Goal: Task Accomplishment & Management: Use online tool/utility

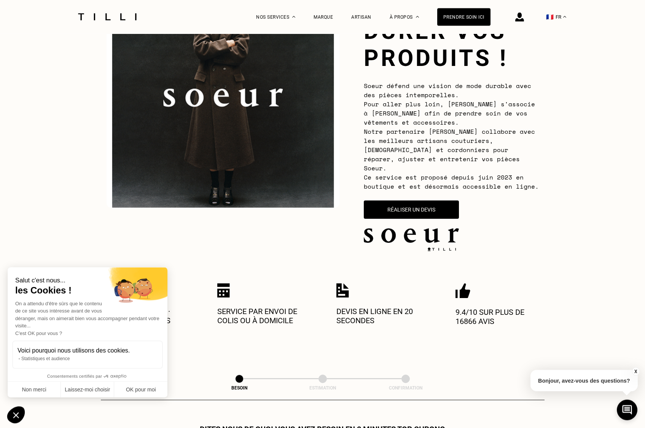
scroll to position [91, 0]
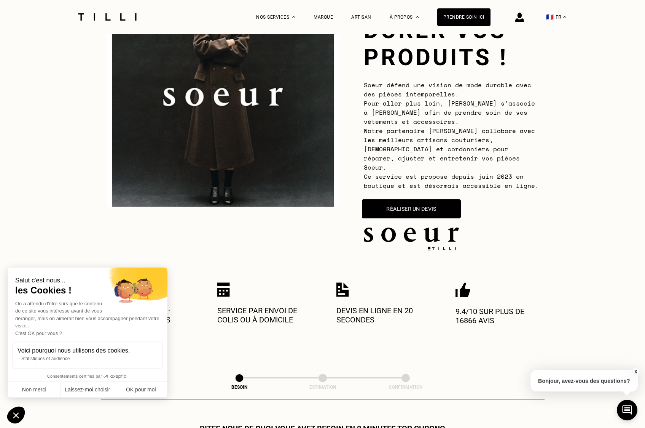
click at [419, 205] on button "Réaliser un devis" at bounding box center [411, 208] width 99 height 19
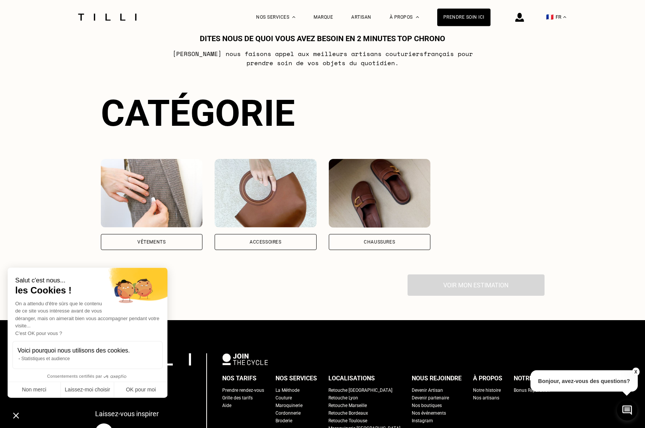
scroll to position [484, 0]
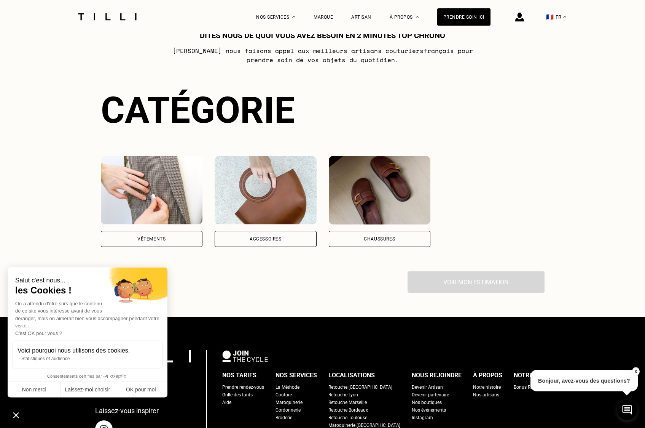
click at [158, 236] on div "Vêtements" at bounding box center [151, 238] width 28 height 5
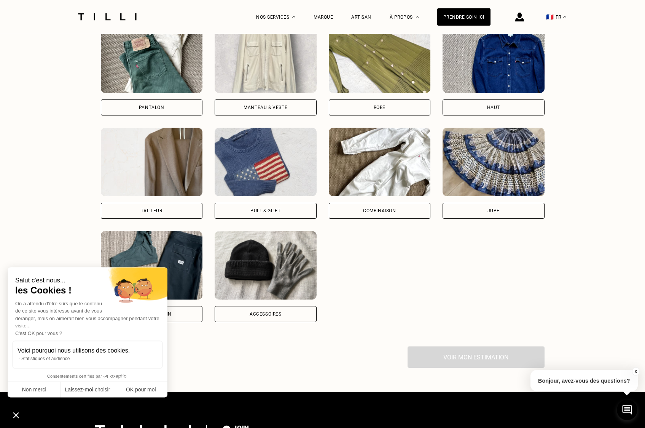
scroll to position [786, 0]
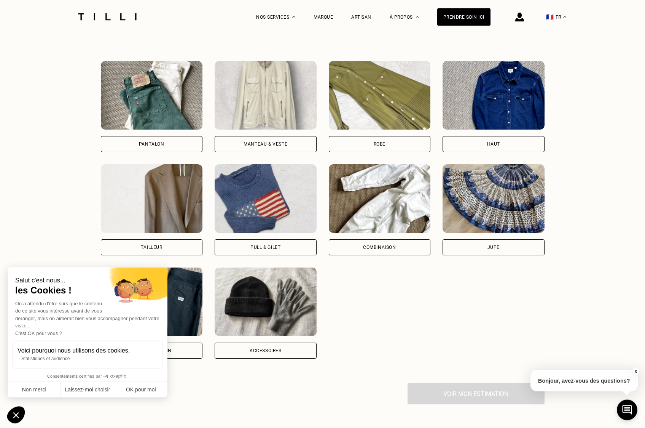
click at [477, 138] on div "Haut" at bounding box center [494, 144] width 102 height 16
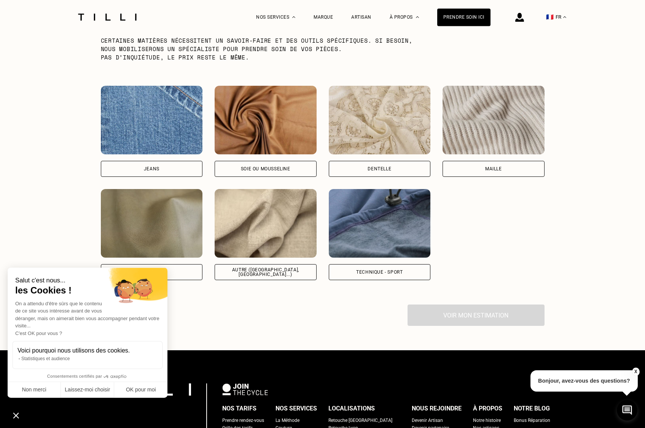
scroll to position [1230, 0]
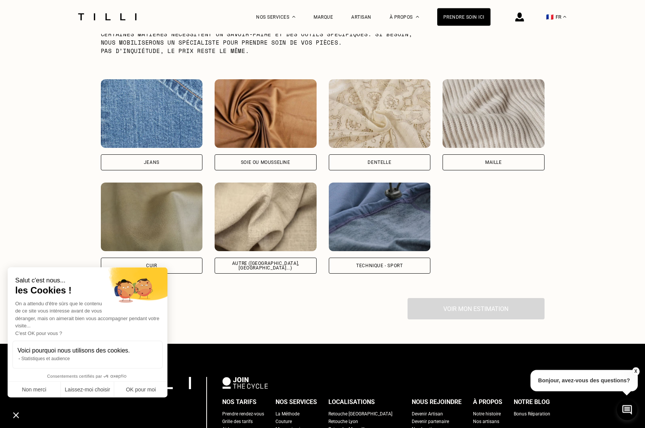
click at [298, 260] on div "Autre ([GEOGRAPHIC_DATA], [GEOGRAPHIC_DATA]...)" at bounding box center [266, 265] width 102 height 16
select select "FR"
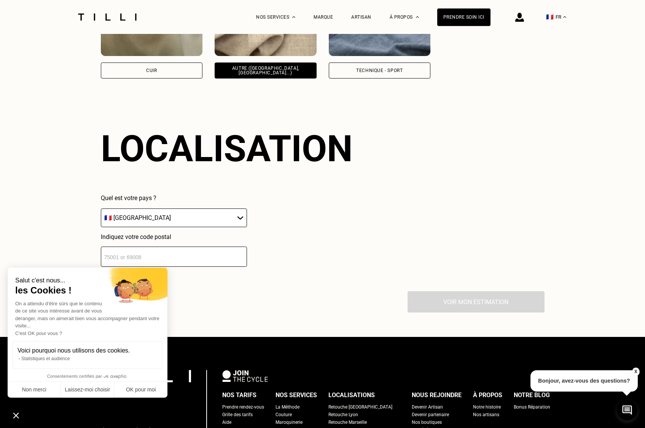
scroll to position [1415, 0]
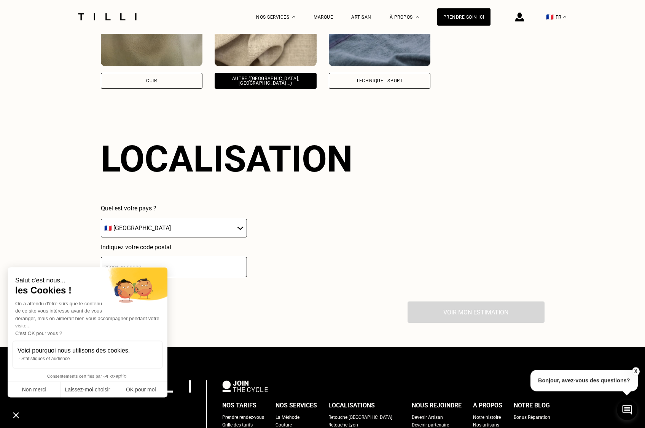
click at [459, 310] on div "Voir mon estimation" at bounding box center [323, 311] width 444 height 21
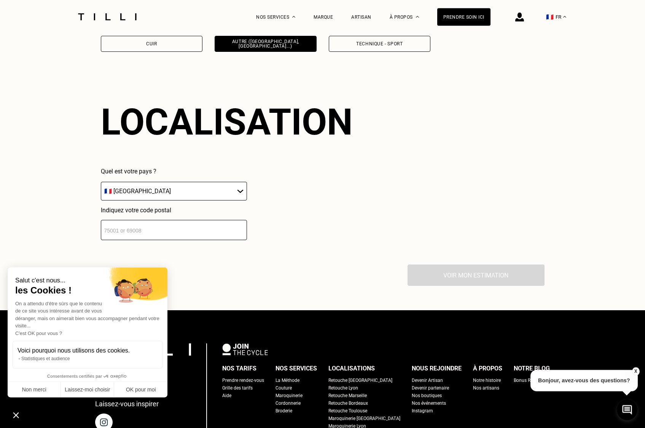
scroll to position [1451, 0]
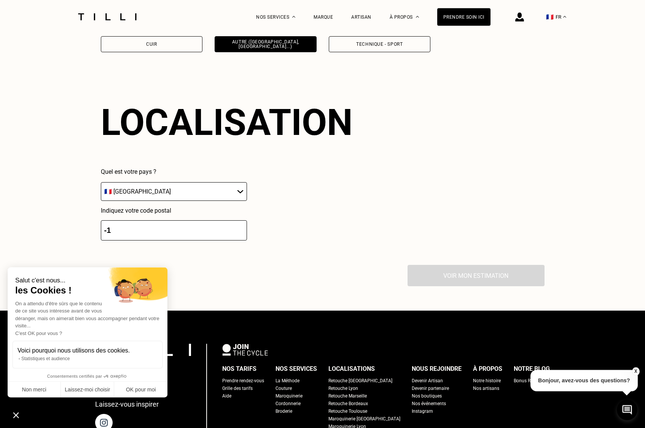
click at [236, 228] on input "-1" at bounding box center [174, 230] width 146 height 20
click at [236, 227] on input "0" at bounding box center [174, 230] width 146 height 20
click at [460, 276] on div "Voir mon estimation" at bounding box center [323, 275] width 444 height 21
drag, startPoint x: 125, startPoint y: 226, endPoint x: 98, endPoint y: 225, distance: 27.0
click at [101, 225] on input "0" at bounding box center [174, 230] width 146 height 20
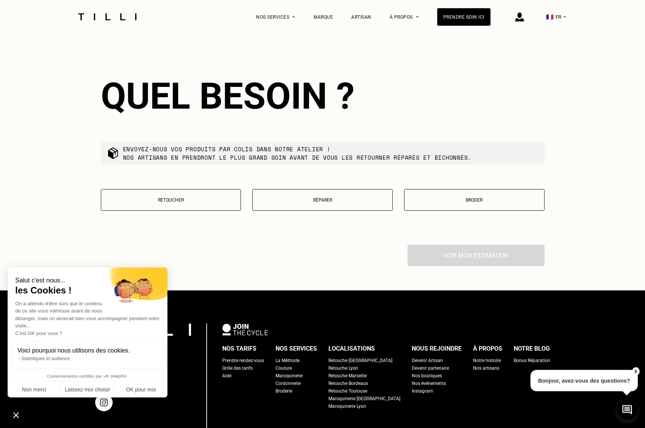
scroll to position [1666, 0]
type input "75000"
click at [196, 204] on button "Retoucher" at bounding box center [171, 199] width 141 height 22
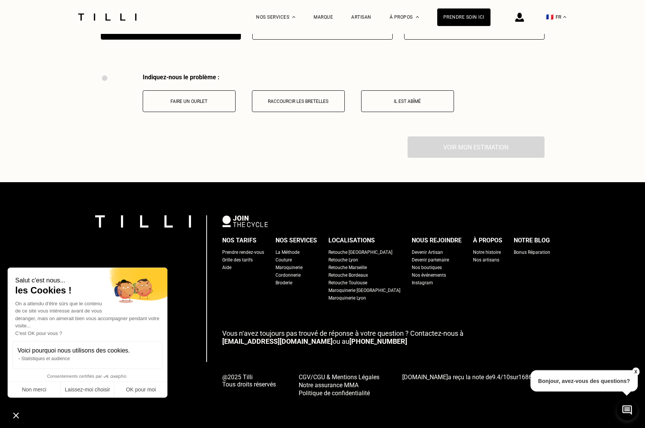
scroll to position [1837, 0]
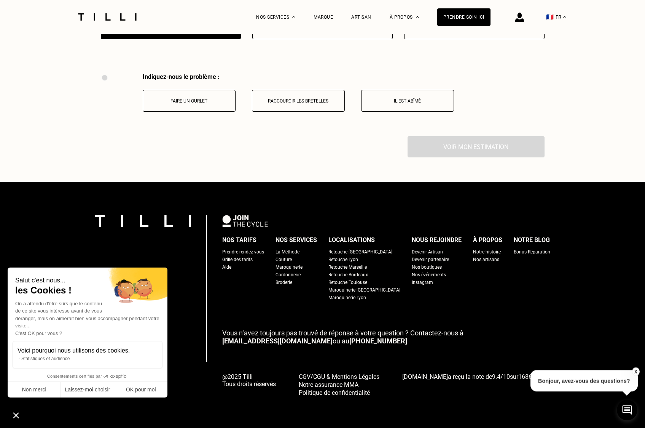
click at [180, 101] on p "Faire un ourlet" at bounding box center [189, 100] width 85 height 5
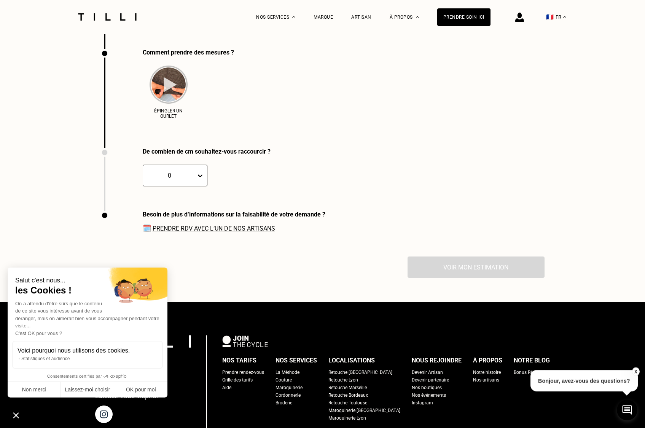
scroll to position [1925, 0]
click at [198, 174] on icon at bounding box center [200, 175] width 5 height 3
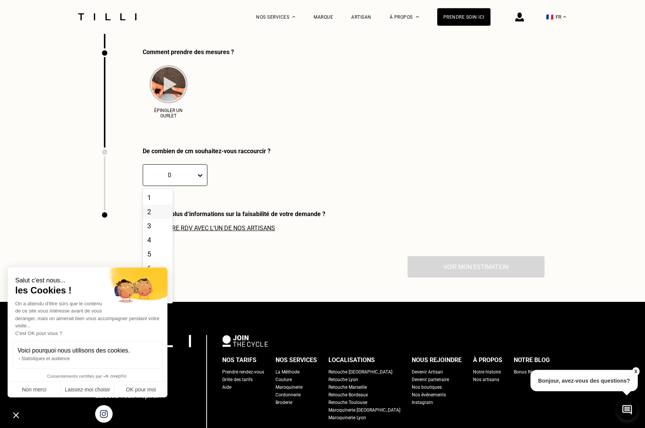
click at [145, 215] on div "2" at bounding box center [158, 211] width 30 height 14
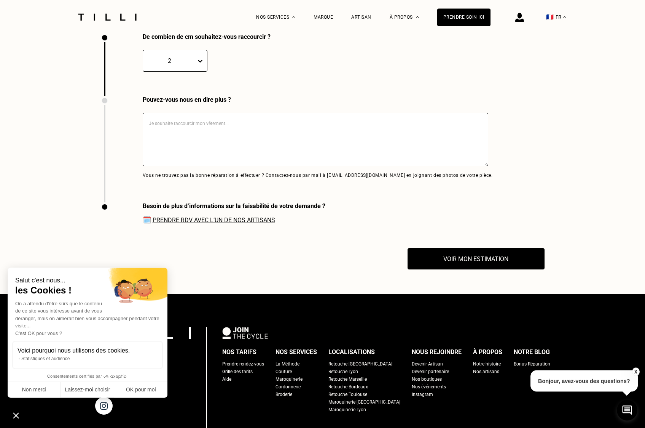
scroll to position [2040, 0]
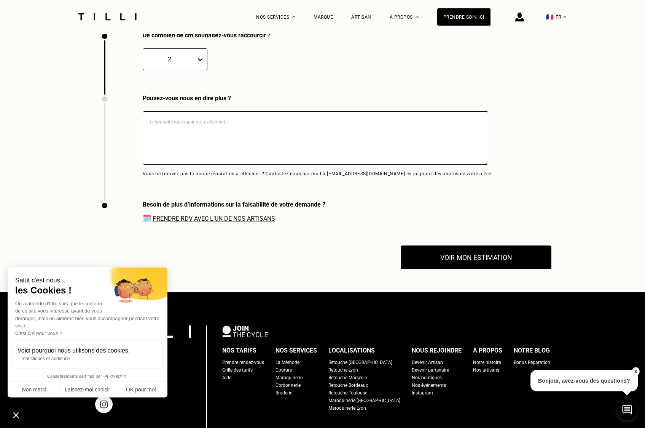
click at [444, 254] on button "Voir mon estimation" at bounding box center [476, 258] width 151 height 24
